Goal: Obtain resource: Download file/media

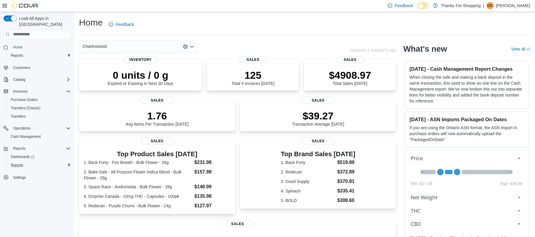
click at [21, 163] on button "Reports" at bounding box center [39, 165] width 67 height 8
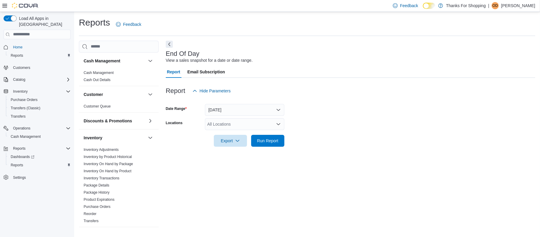
click at [272, 121] on div "All Locations" at bounding box center [245, 124] width 80 height 12
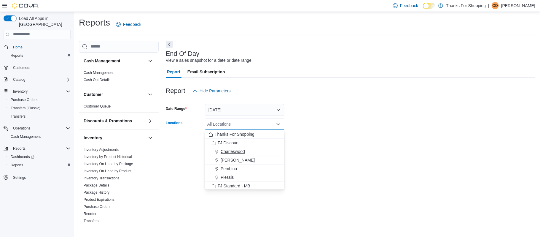
click at [221, 153] on span "Charleswood" at bounding box center [233, 151] width 24 height 6
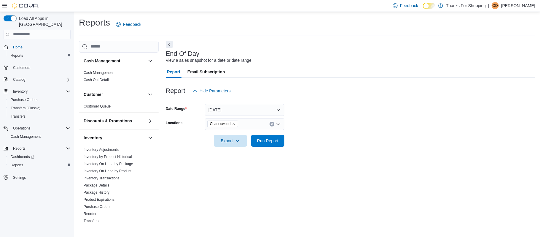
click at [322, 138] on form "Date Range Today Locations Charleswood Export Run Report" at bounding box center [351, 122] width 370 height 50
click at [272, 142] on span "Run Report" at bounding box center [267, 140] width 21 height 6
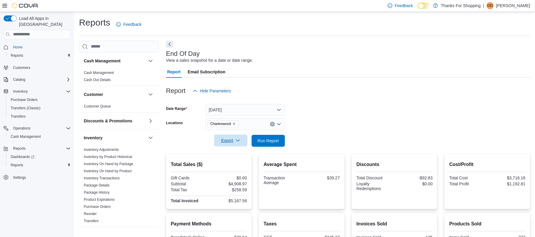
click at [229, 142] on span "Export" at bounding box center [231, 140] width 26 height 12
click at [232, 161] on button "Export to Pdf" at bounding box center [232, 164] width 34 height 12
